Goal: Information Seeking & Learning: Learn about a topic

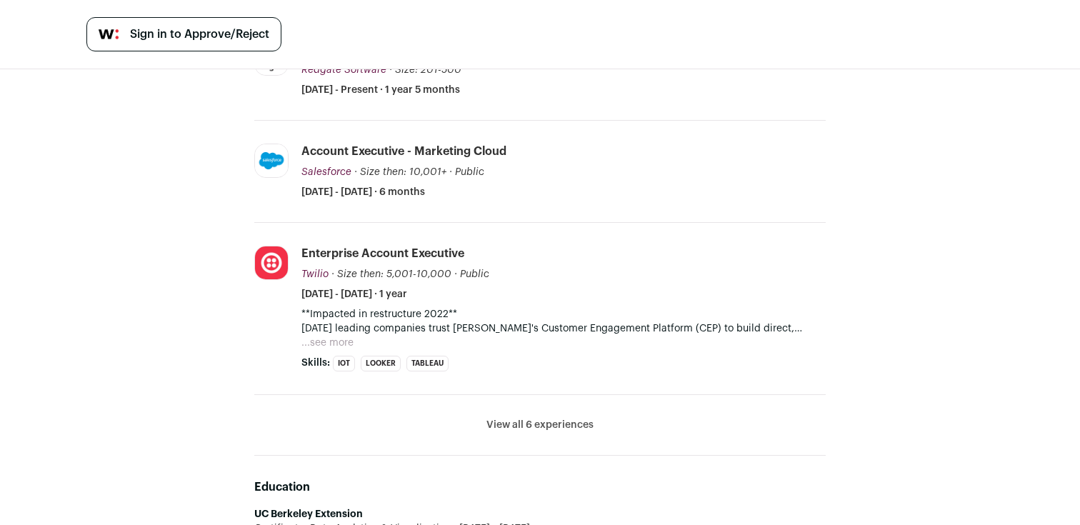
scroll to position [528, 0]
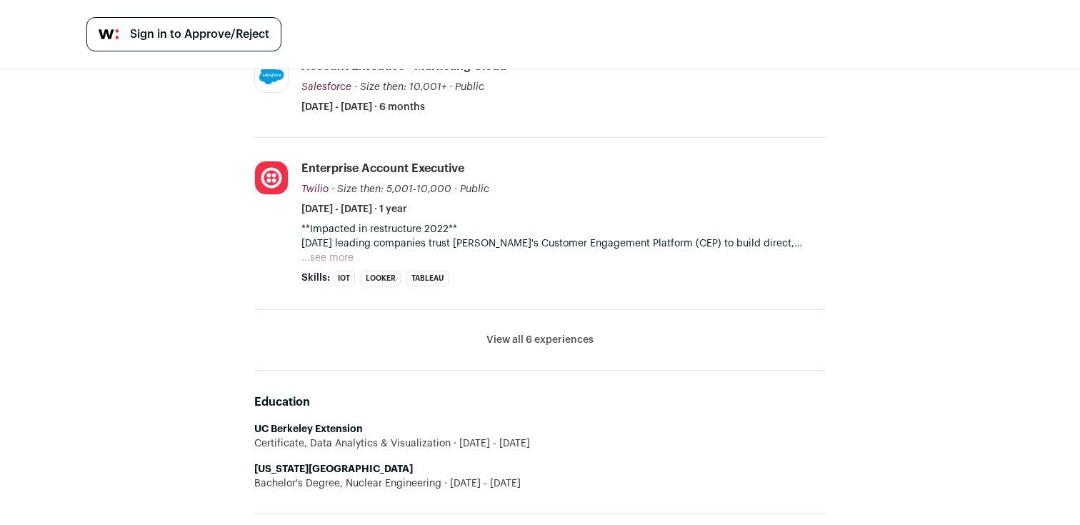
click at [529, 346] on button "View all 6 experiences" at bounding box center [539, 340] width 107 height 14
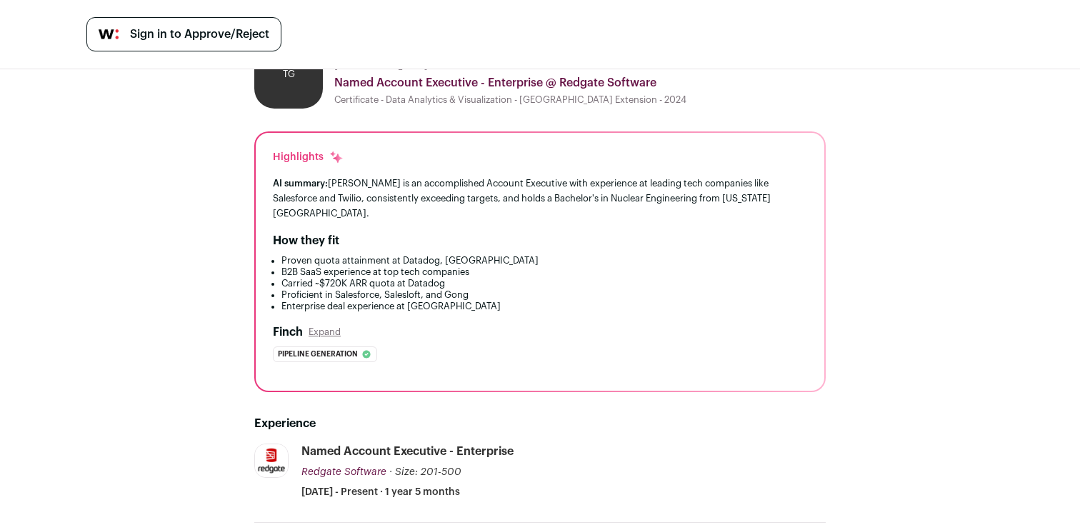
scroll to position [0, 0]
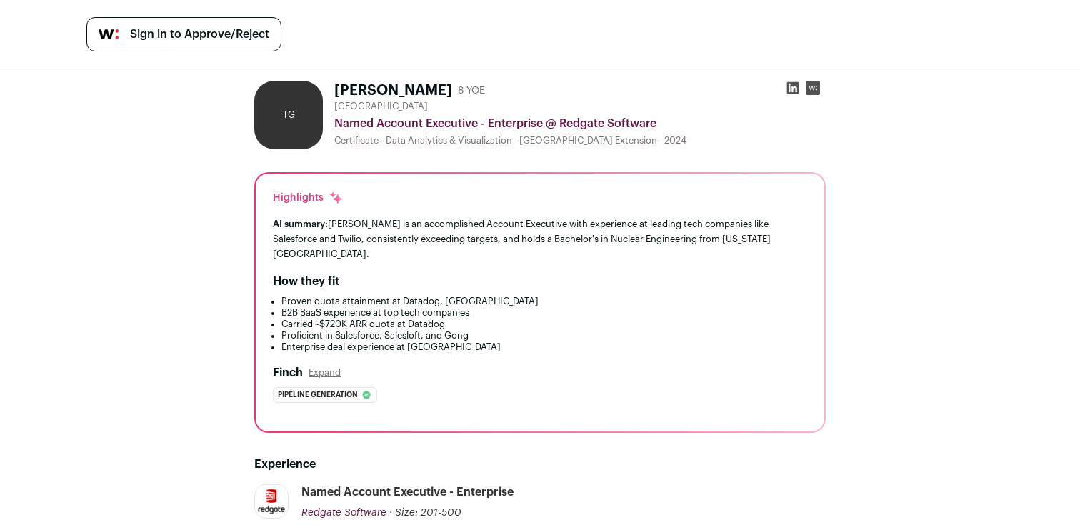
drag, startPoint x: 425, startPoint y: 88, endPoint x: 336, endPoint y: 88, distance: 88.6
click at [336, 88] on h1 "[PERSON_NAME]" at bounding box center [393, 91] width 118 height 20
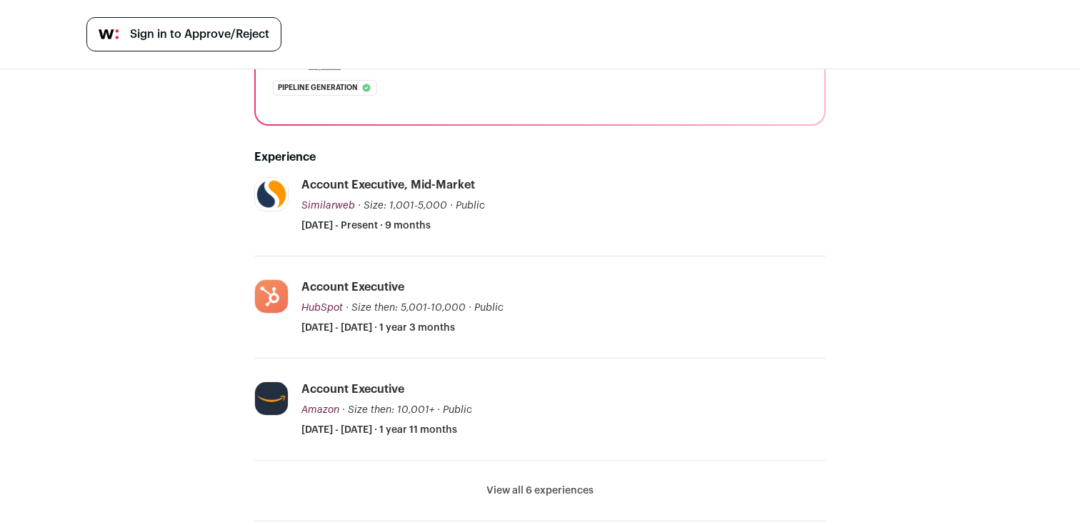
scroll to position [291, 0]
click at [523, 489] on button "View all 6 experiences" at bounding box center [539, 492] width 107 height 14
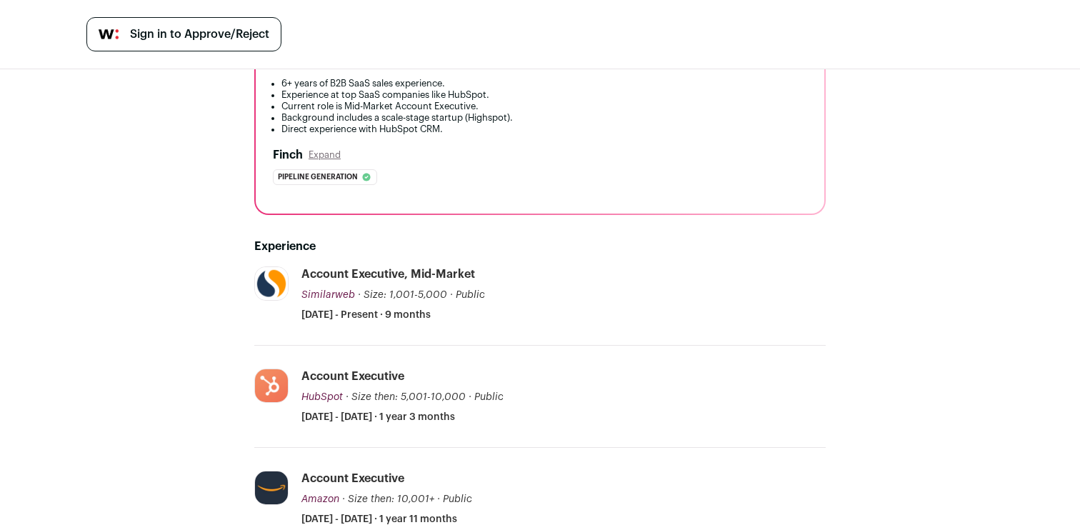
scroll to position [0, 0]
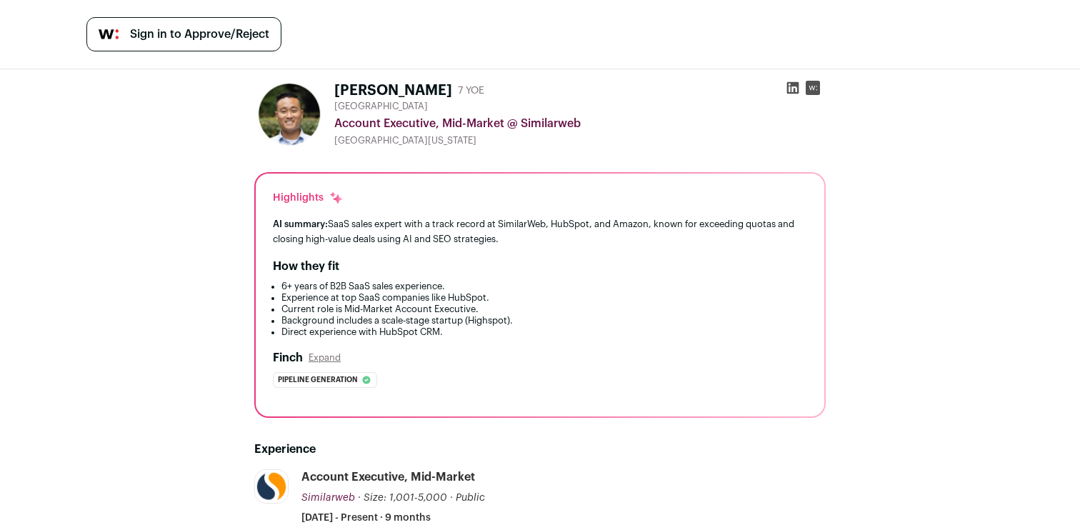
drag, startPoint x: 401, startPoint y: 91, endPoint x: 329, endPoint y: 91, distance: 72.2
click at [329, 91] on div "David Lee 7 YOE United States Account Executive, Mid-Market @ Similarweb Univer…" at bounding box center [539, 115] width 571 height 69
copy h1 "David Lee"
